Goal: Information Seeking & Learning: Learn about a topic

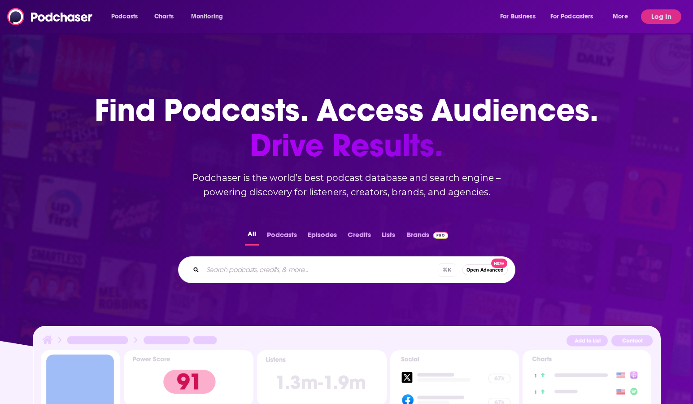
click at [280, 269] on input "Search podcasts, credits, & more..." at bounding box center [321, 269] width 236 height 14
type input "wired for wonder"
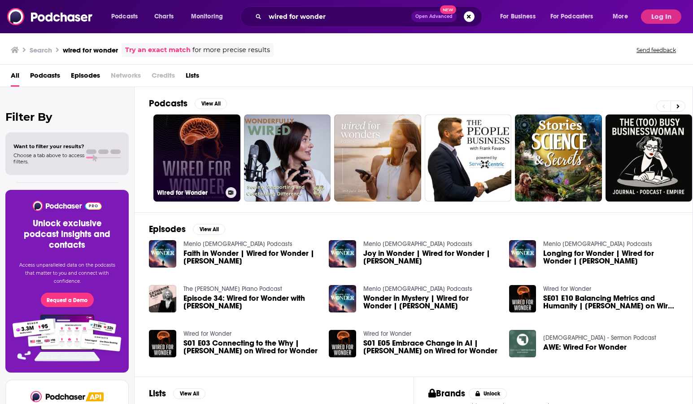
click at [199, 147] on link "Wired for Wonder" at bounding box center [196, 157] width 87 height 87
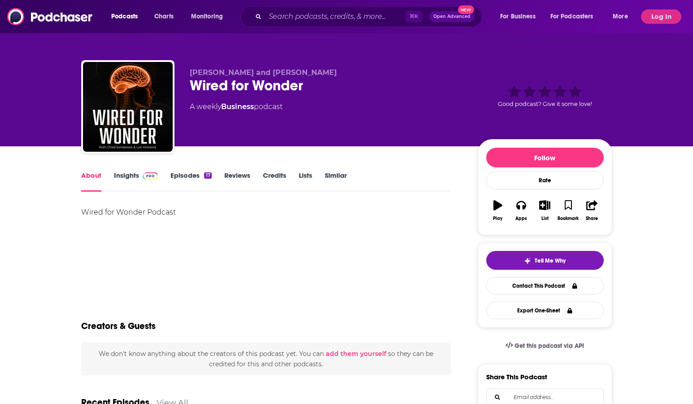
click at [124, 179] on link "Insights" at bounding box center [136, 181] width 44 height 21
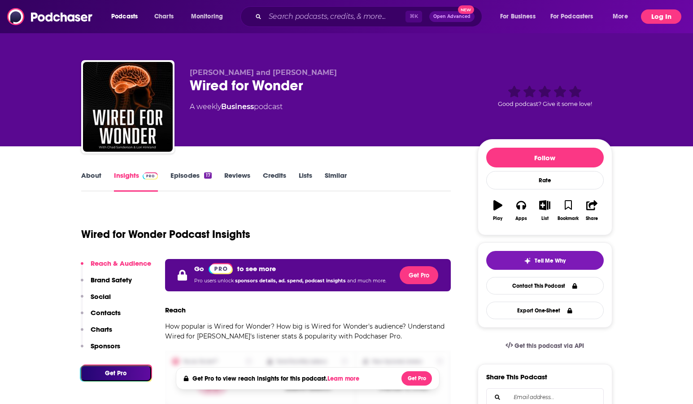
click at [668, 10] on button "Log In" at bounding box center [661, 16] width 40 height 14
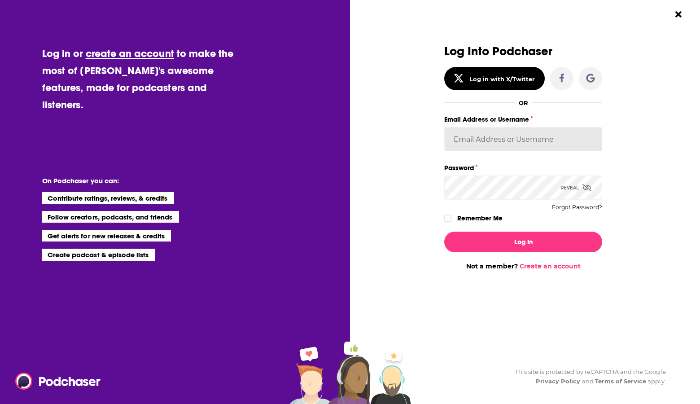
type input "[EMAIL_ADDRESS][DOMAIN_NAME]"
click at [501, 136] on input "[EMAIL_ADDRESS][DOMAIN_NAME]" at bounding box center [523, 139] width 158 height 24
click at [462, 218] on label "Remember Me" at bounding box center [479, 218] width 45 height 12
click at [450, 222] on input "rememberMe" at bounding box center [447, 222] width 5 height 0
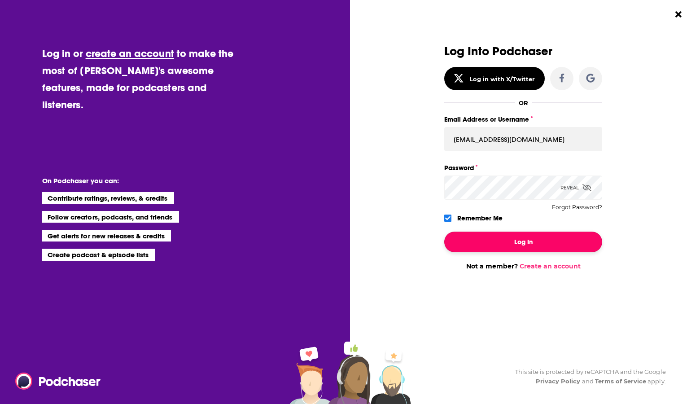
click at [501, 243] on button "Log In" at bounding box center [523, 241] width 158 height 21
